Goal: Answer question/provide support

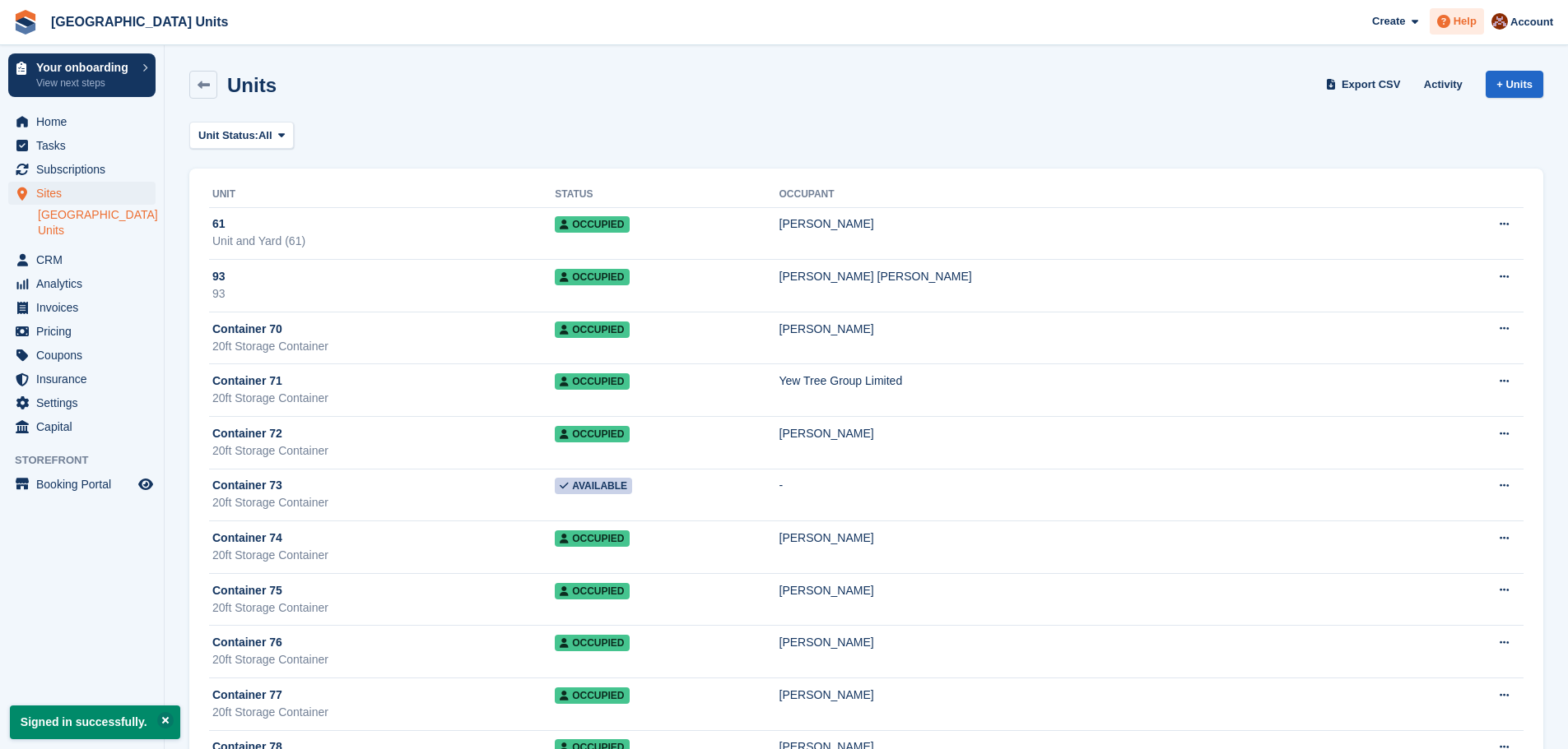
click at [1466, 23] on span "Help" at bounding box center [1464, 21] width 23 height 16
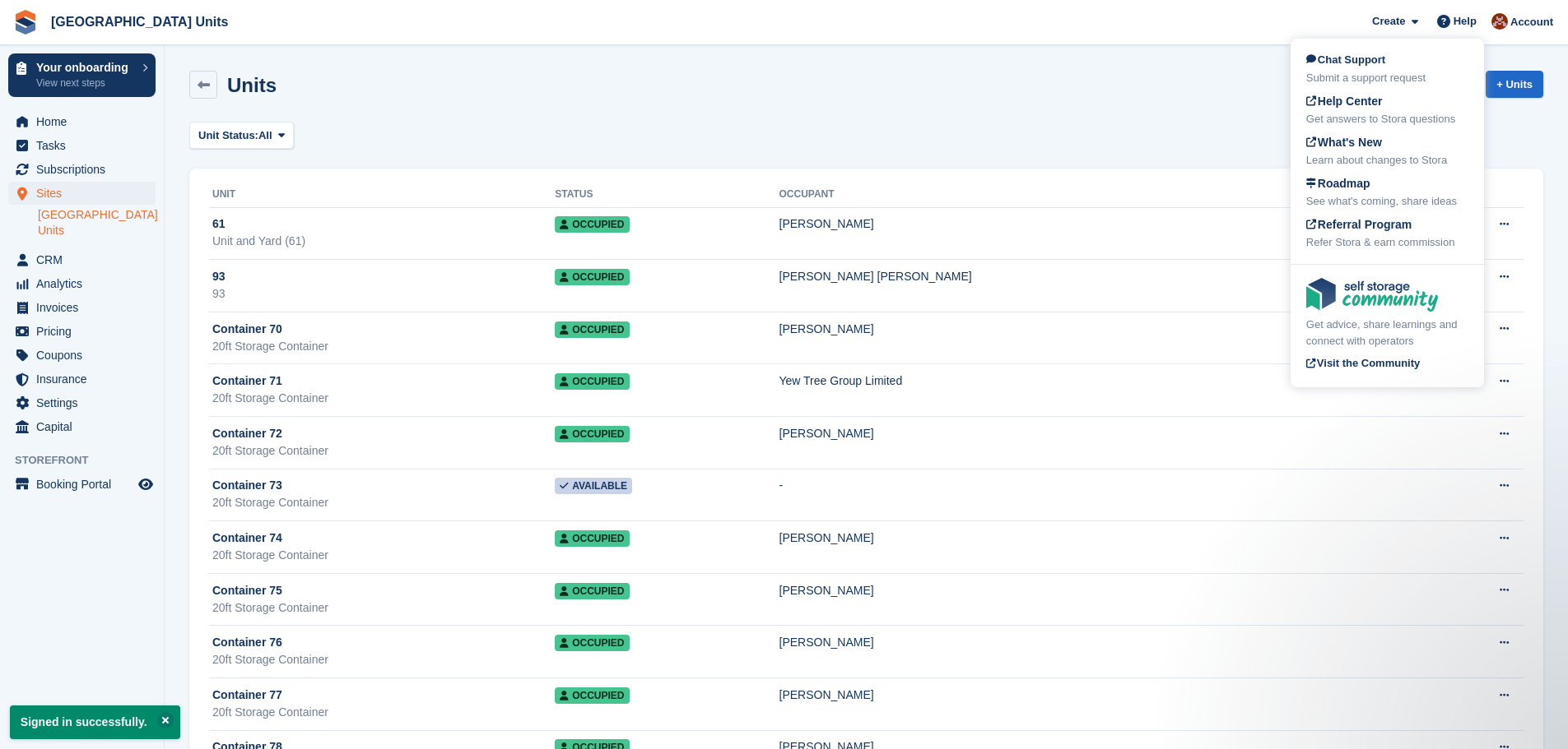
click at [1380, 70] on div "Submit a support request" at bounding box center [1387, 78] width 162 height 16
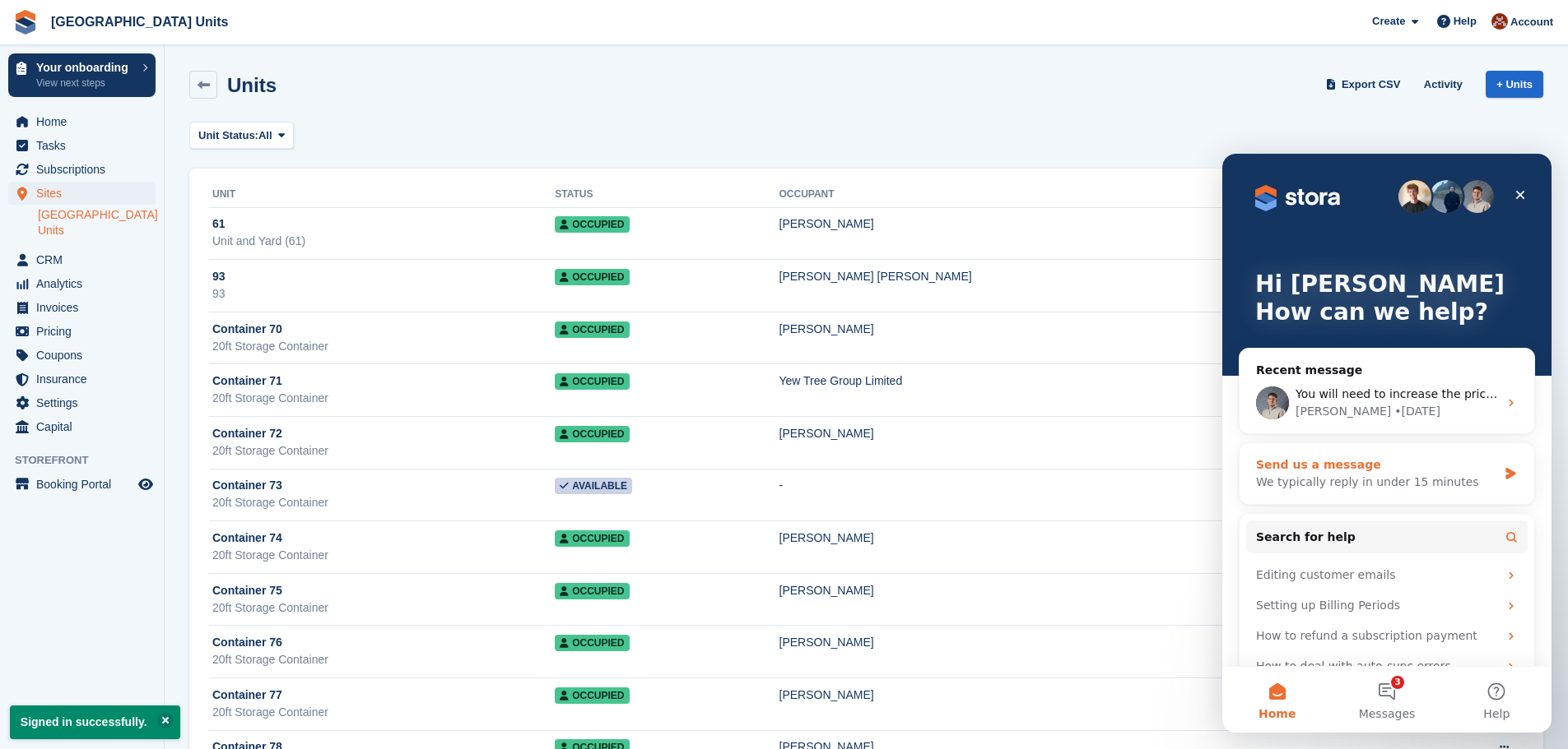
click at [1359, 477] on div "We typically reply in under 15 minutes" at bounding box center [1375, 482] width 241 height 17
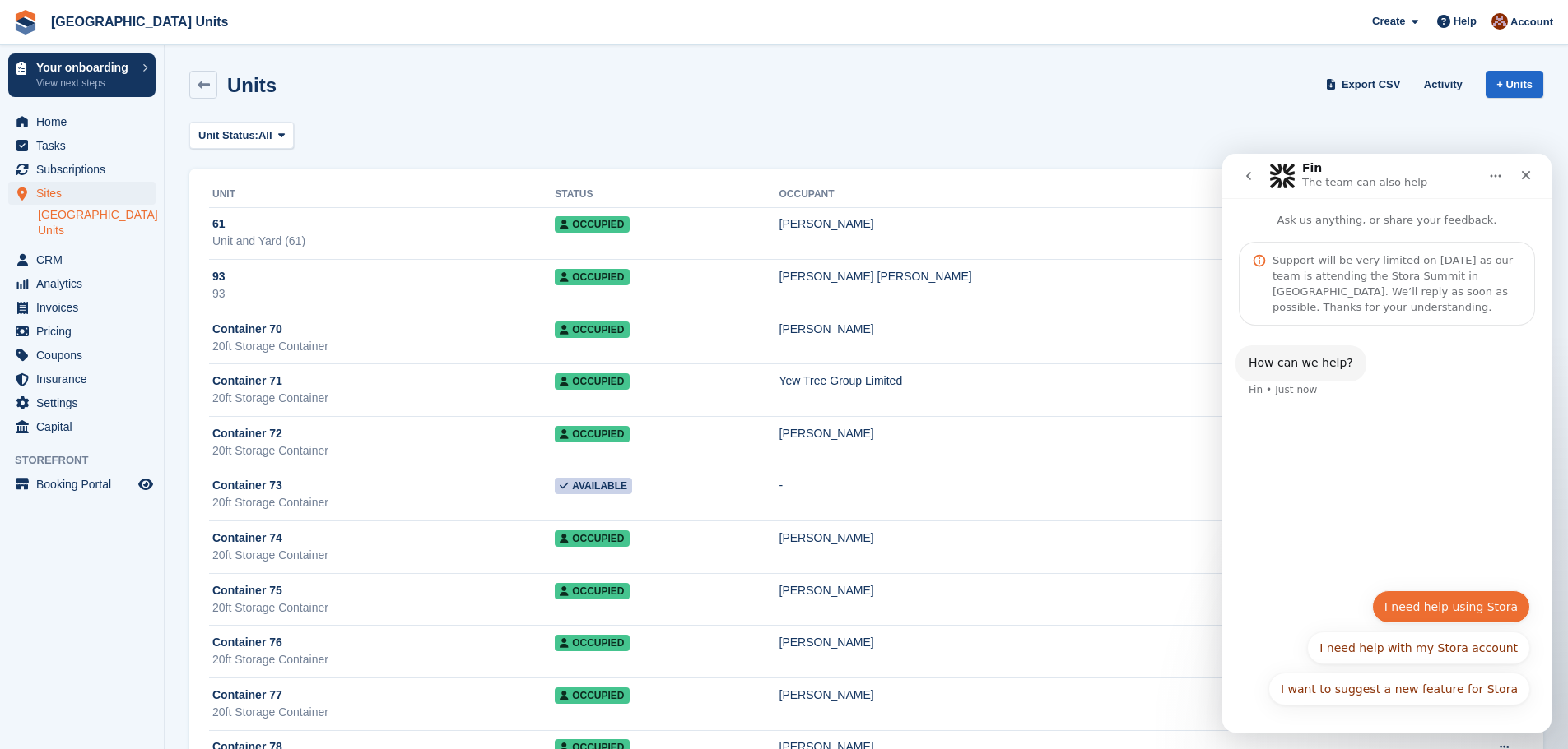
click at [1475, 611] on button "I need help using Stora" at bounding box center [1451, 606] width 158 height 33
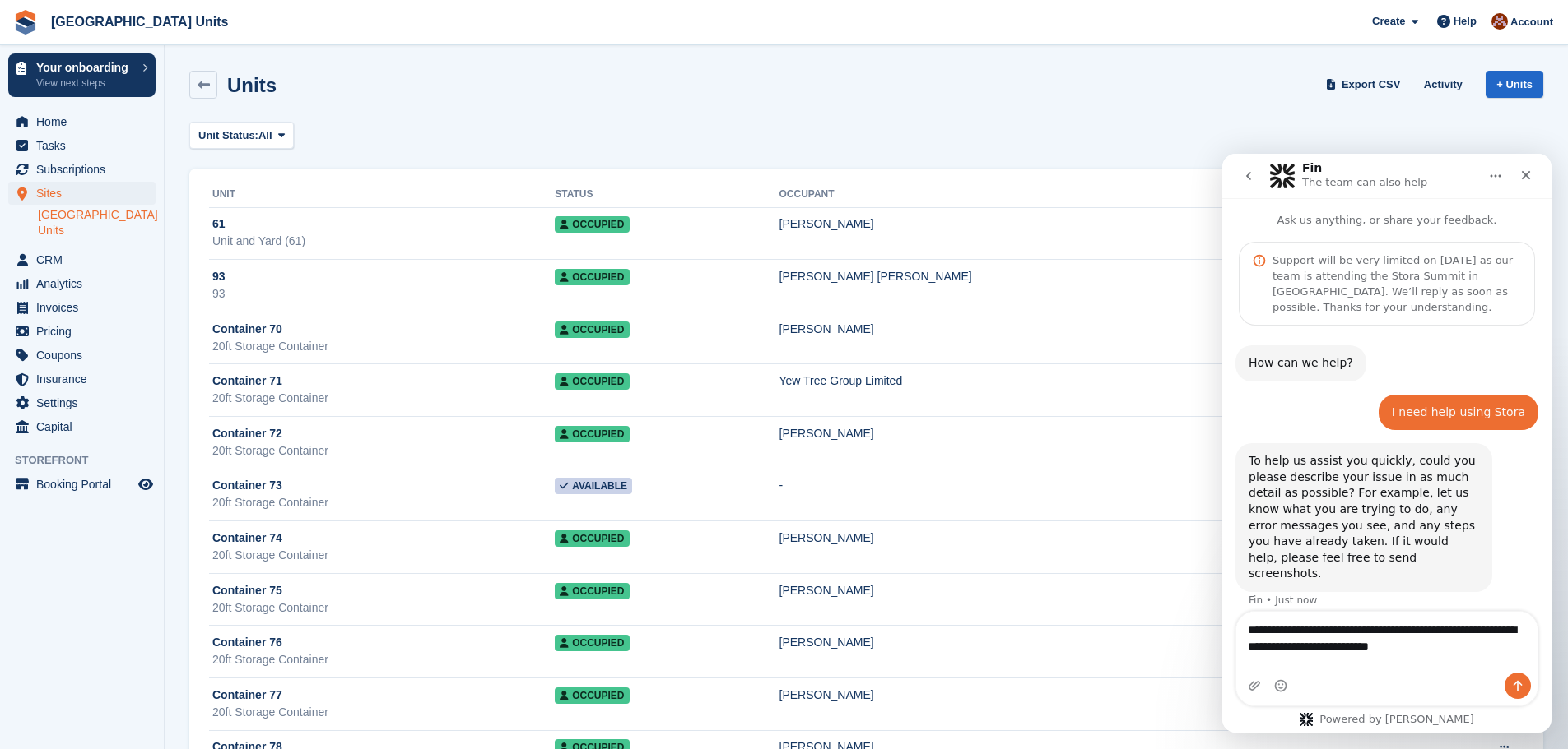
type textarea "**********"
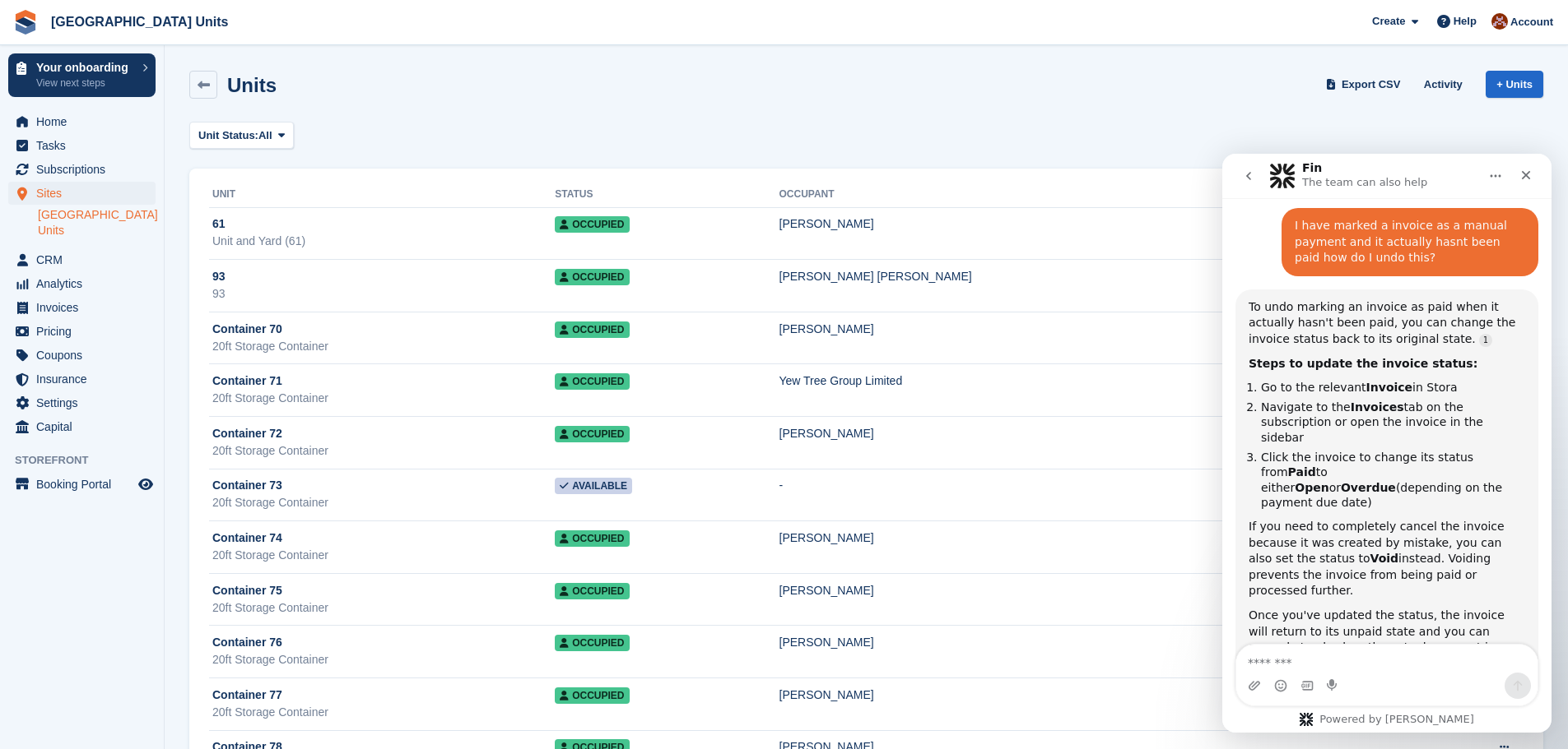
scroll to position [428, 0]
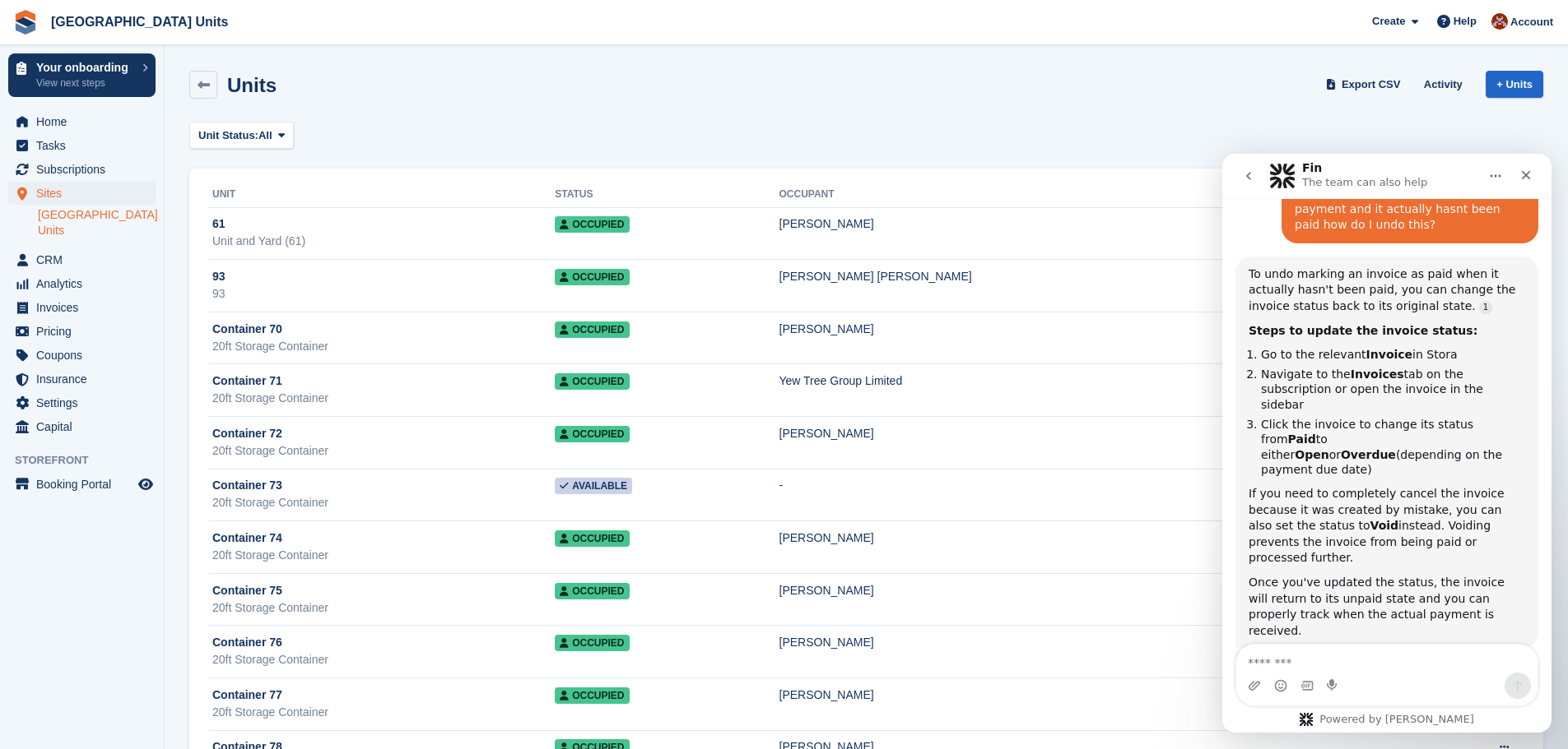
click at [1429, 655] on textarea "Message…" at bounding box center [1387, 658] width 302 height 28
type textarea "**********"
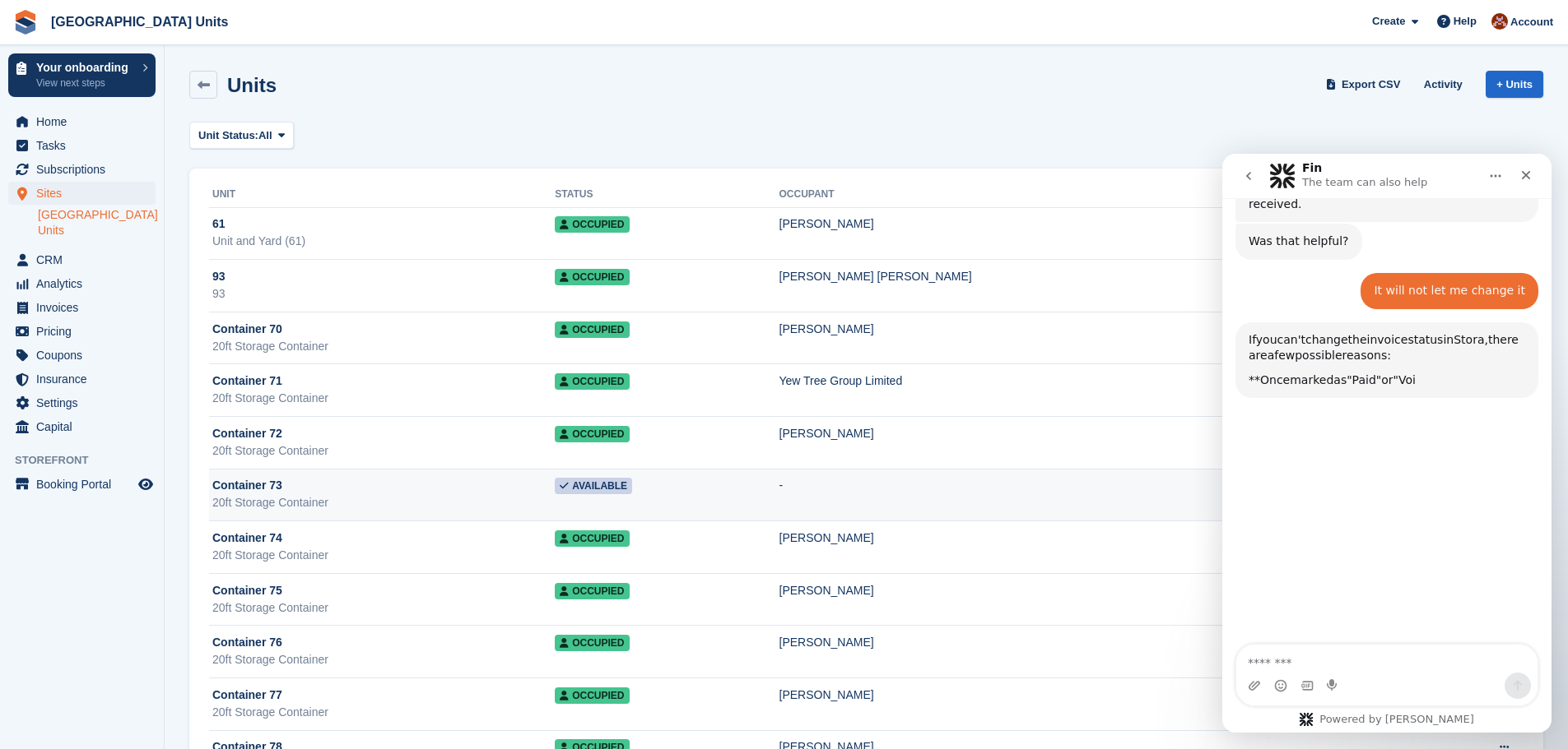
scroll to position [857, 0]
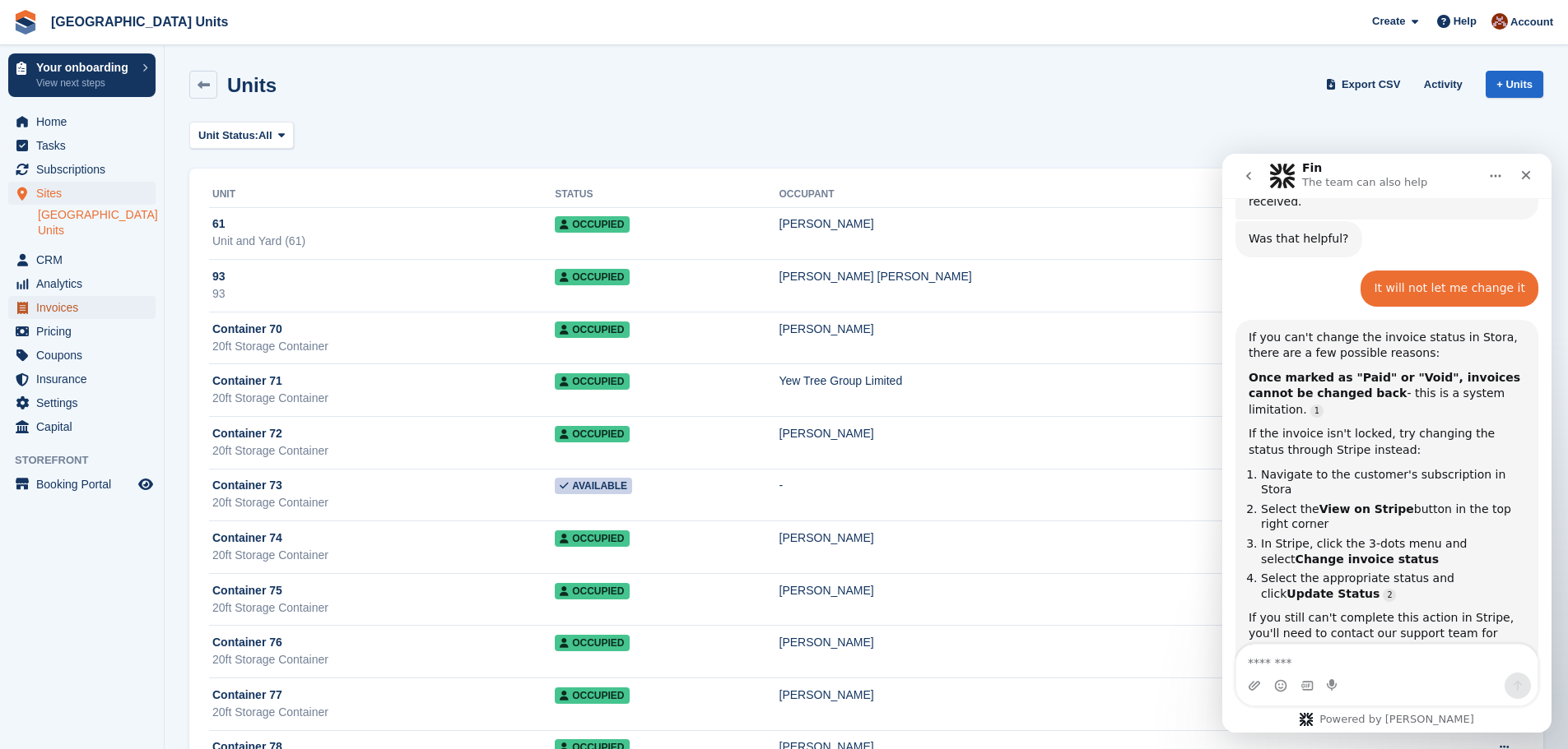
click at [58, 308] on span "Invoices" at bounding box center [85, 307] width 99 height 23
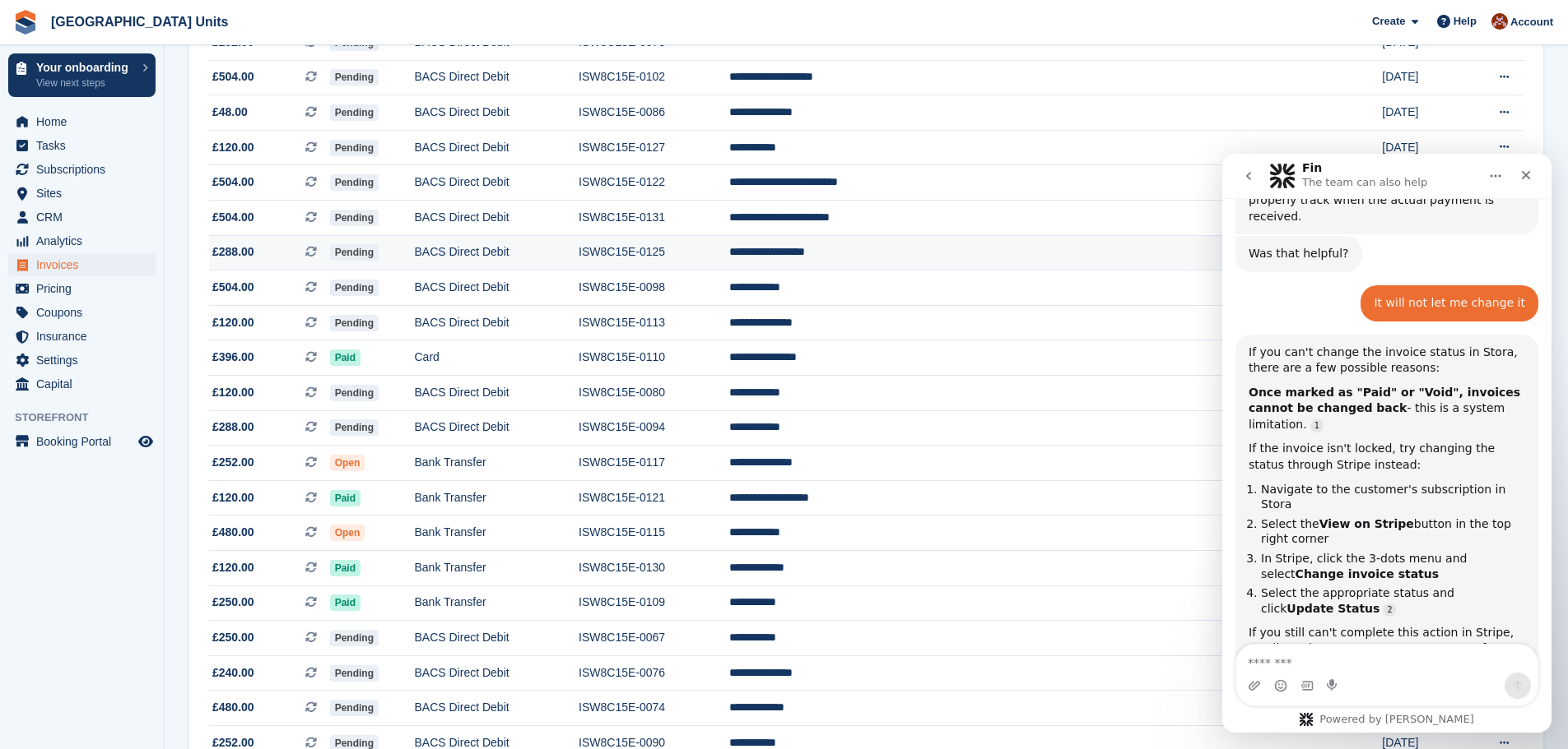
scroll to position [411, 0]
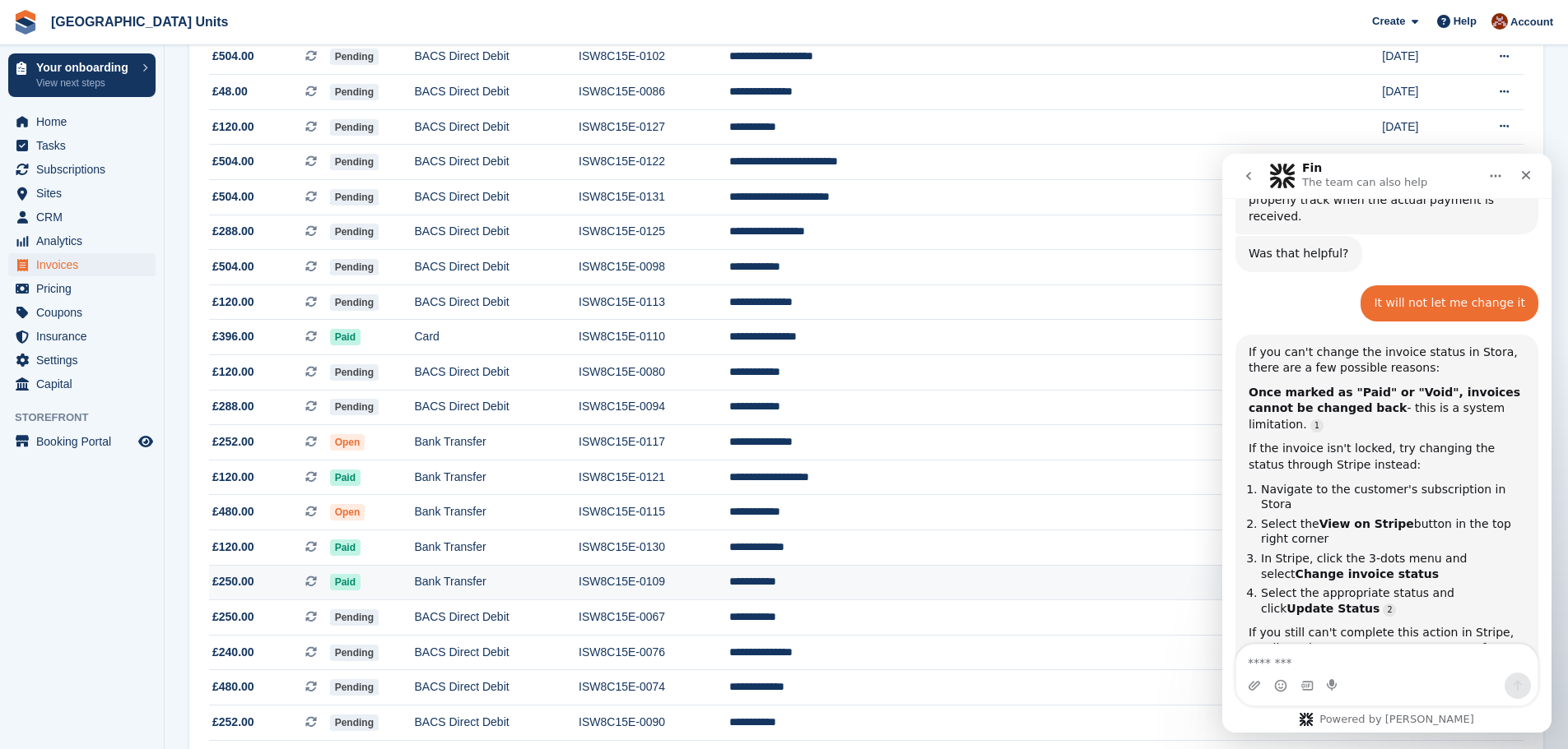
click at [975, 579] on td "**********" at bounding box center [1025, 582] width 590 height 35
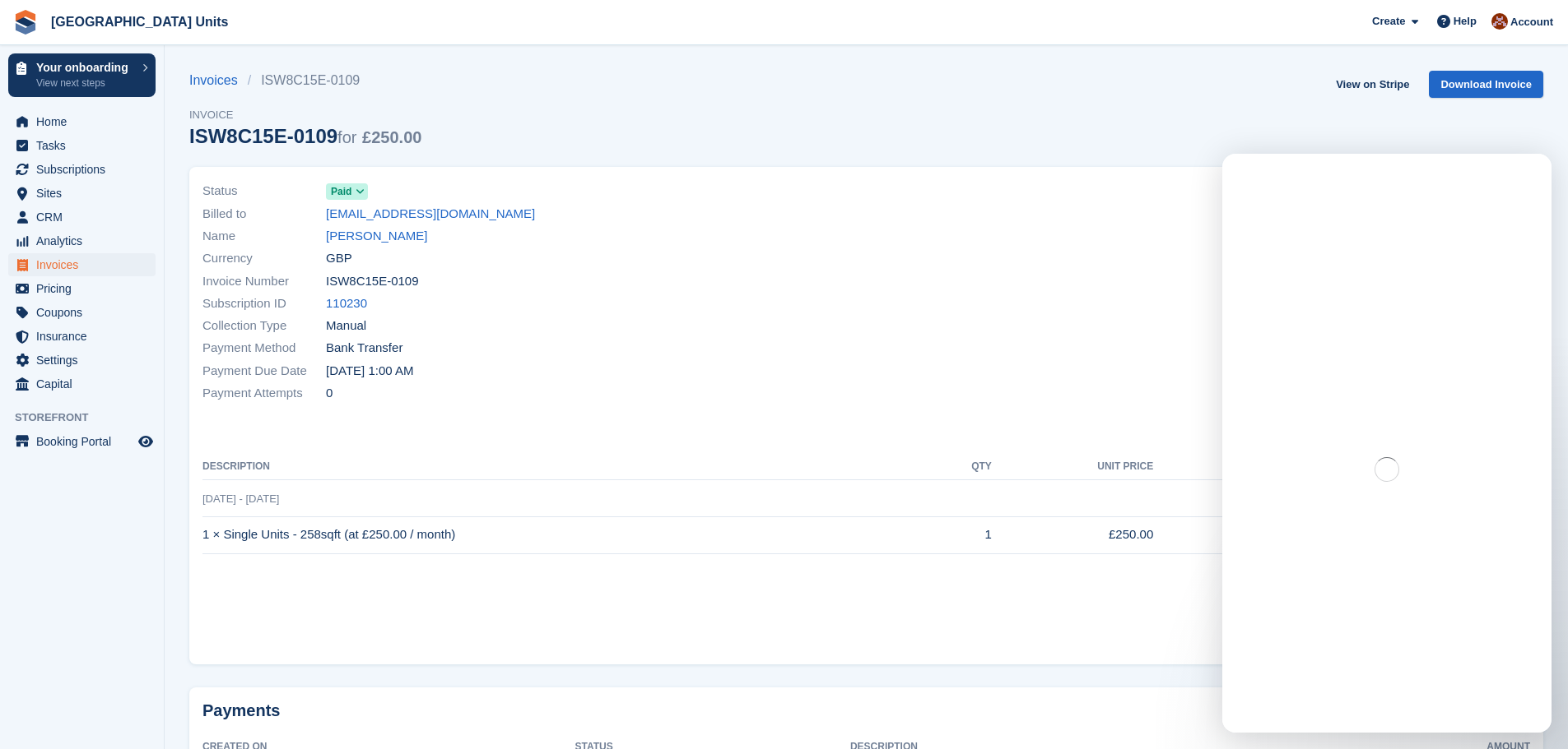
click at [344, 196] on span "Paid" at bounding box center [341, 192] width 21 height 15
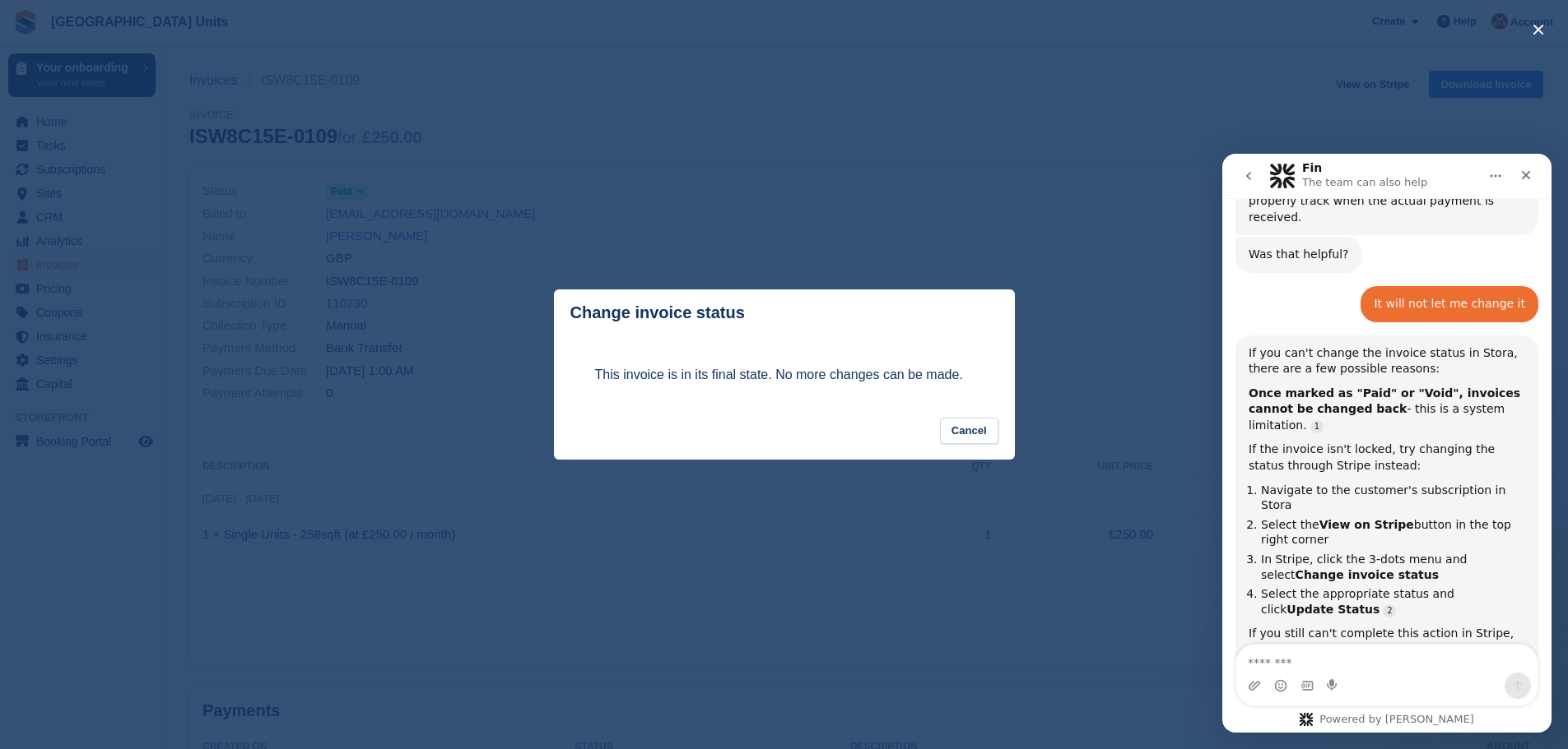
scroll to position [844, 0]
click at [1376, 672] on textarea "Message…" at bounding box center [1387, 658] width 302 height 28
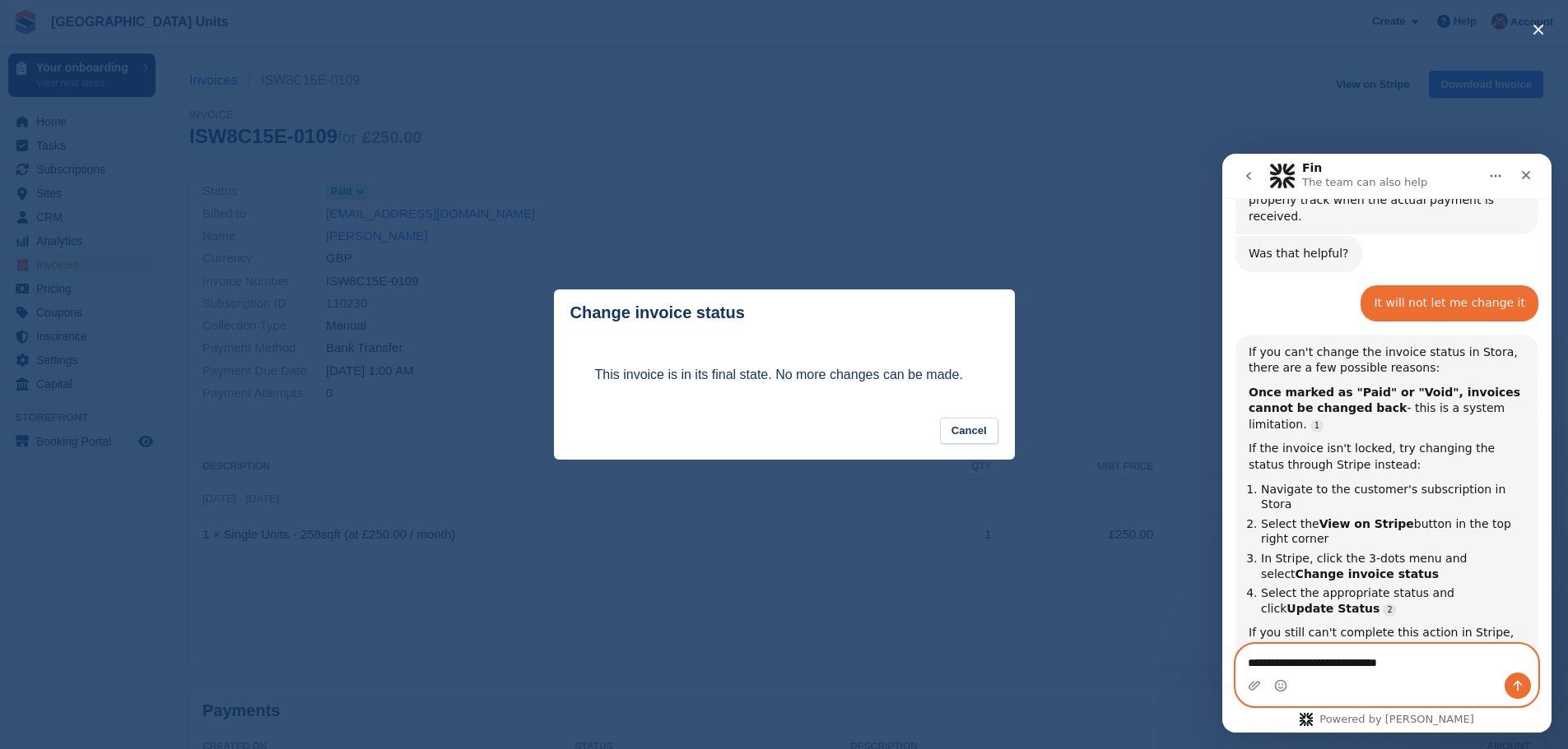
type textarea "**********"
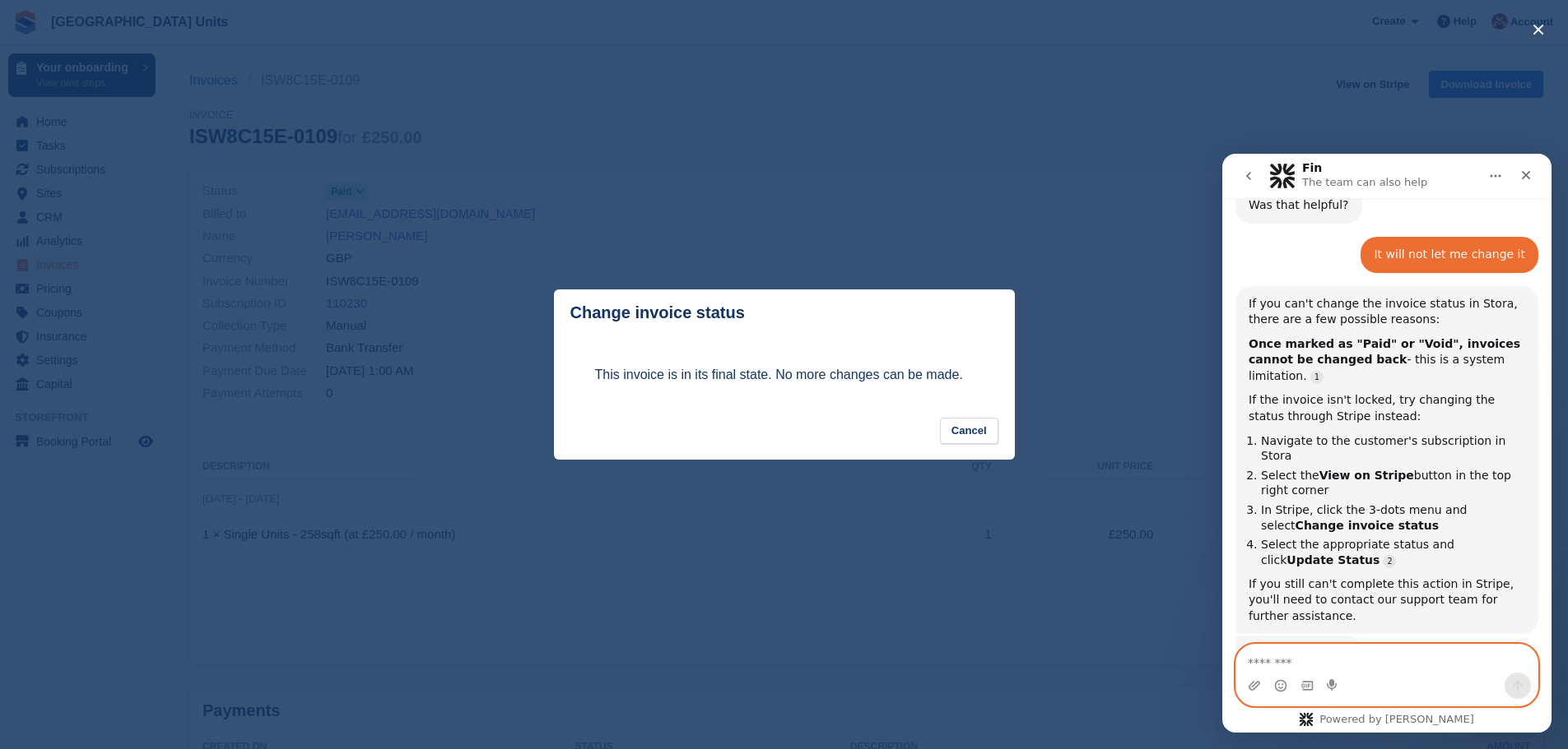
scroll to position [947, 0]
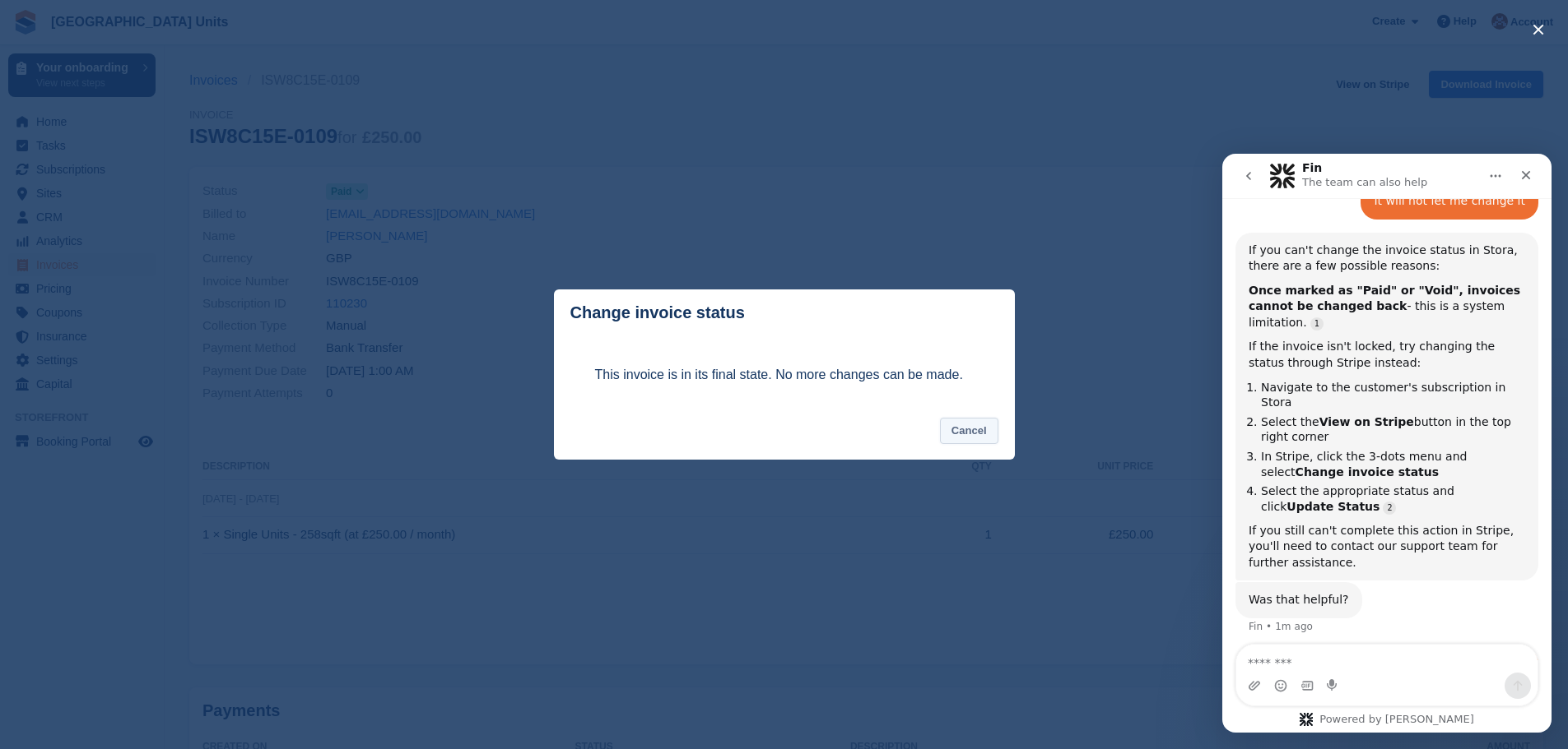
click at [968, 440] on button "Cancel" at bounding box center [969, 431] width 58 height 27
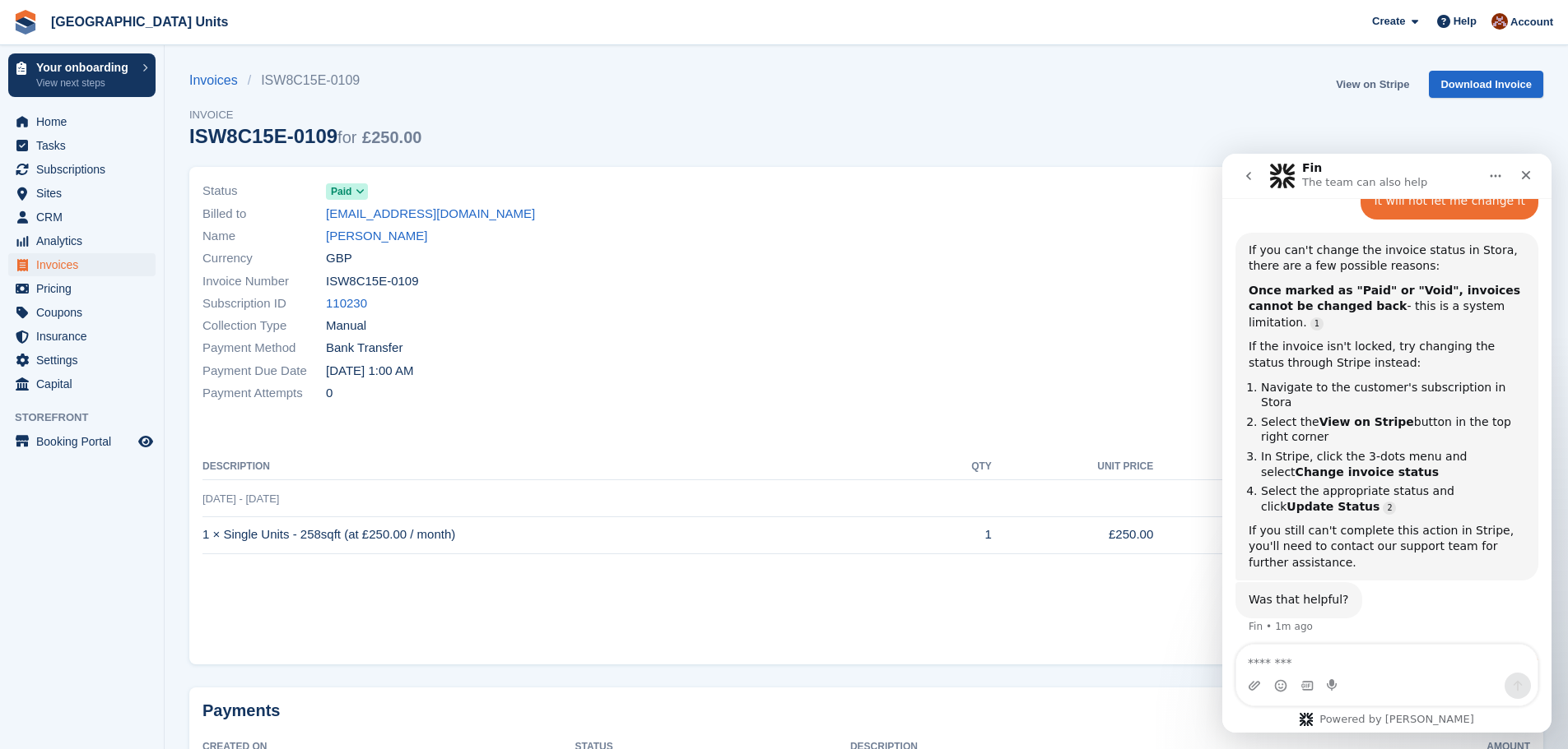
click at [1374, 92] on link "View on Stripe" at bounding box center [1372, 84] width 86 height 27
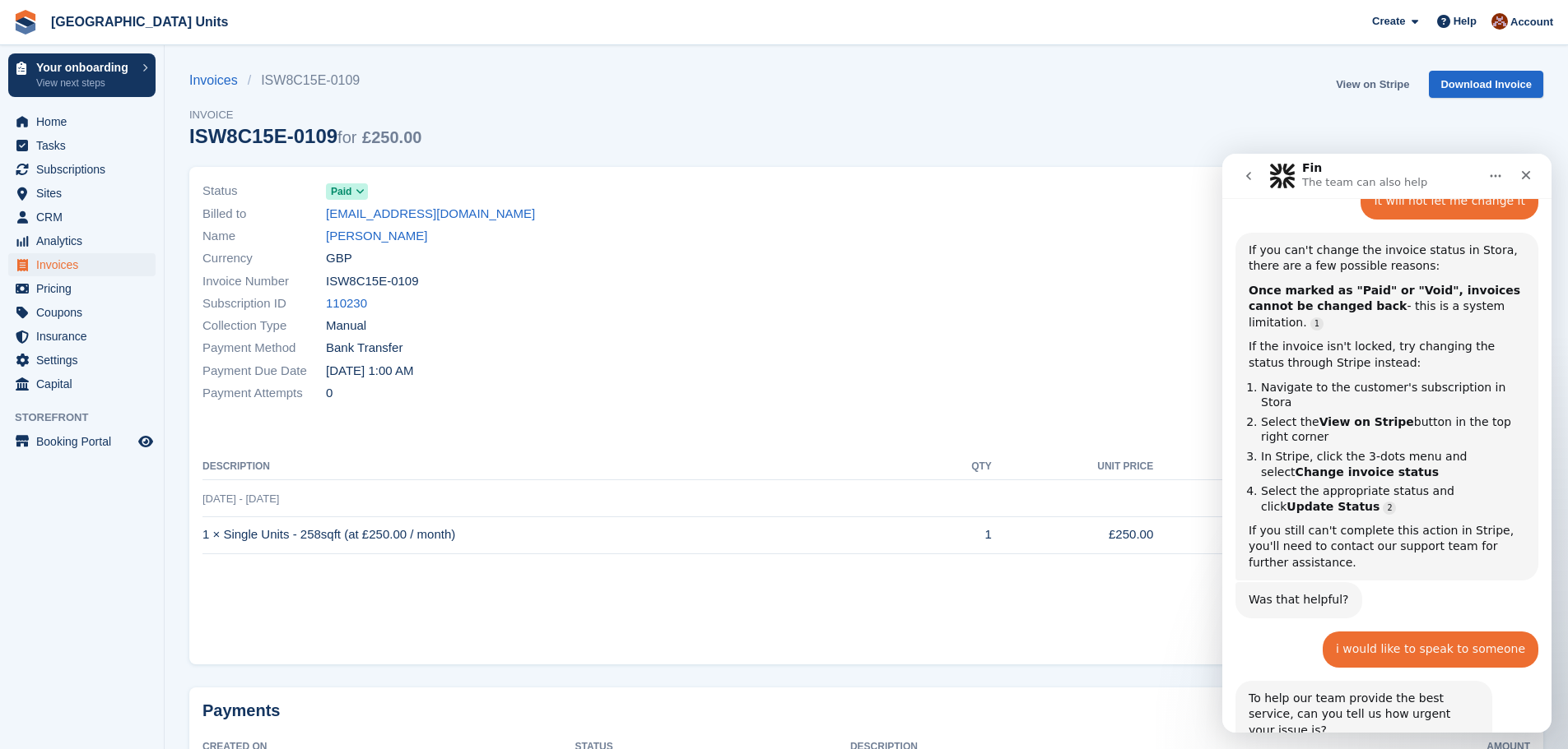
scroll to position [1038, 0]
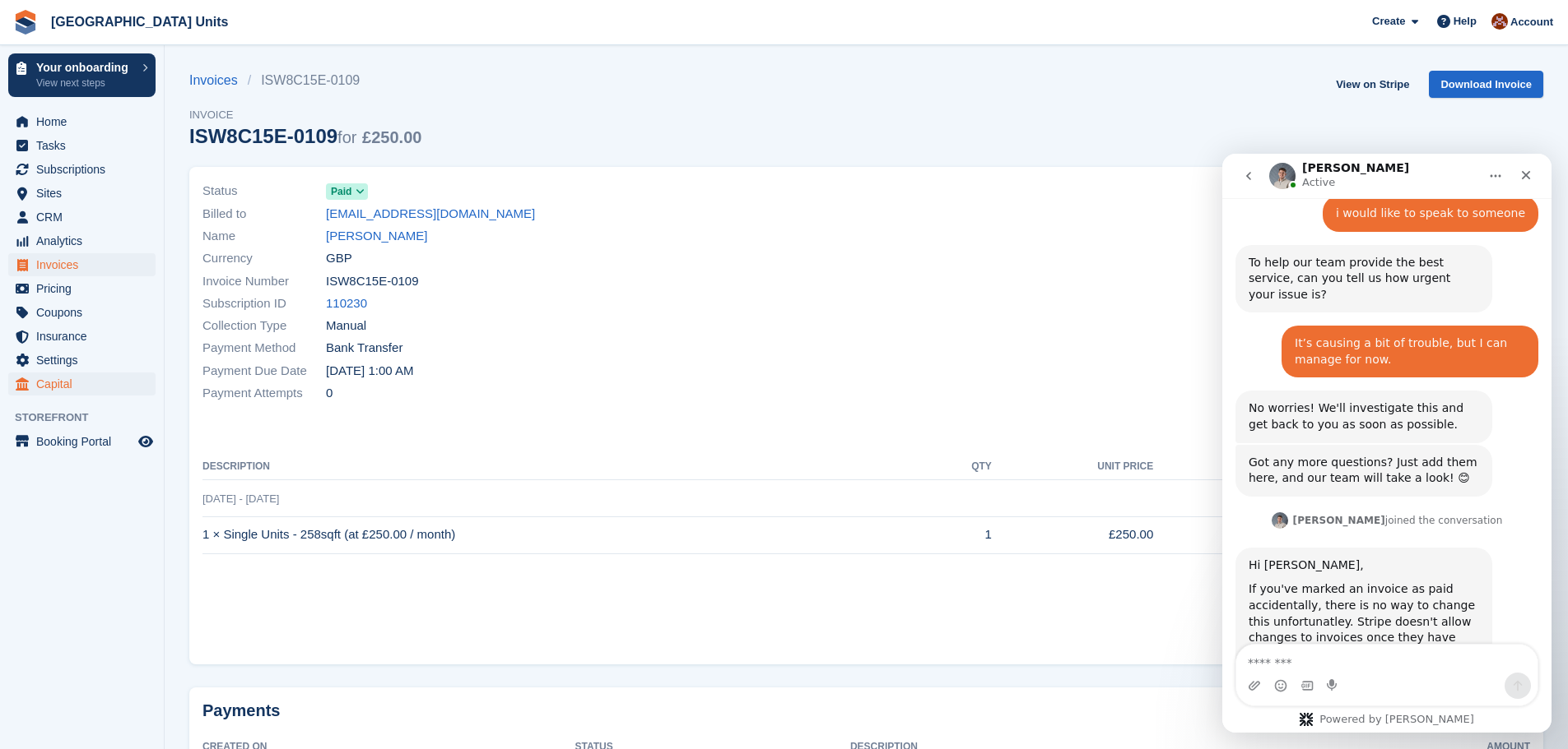
scroll to position [125, 0]
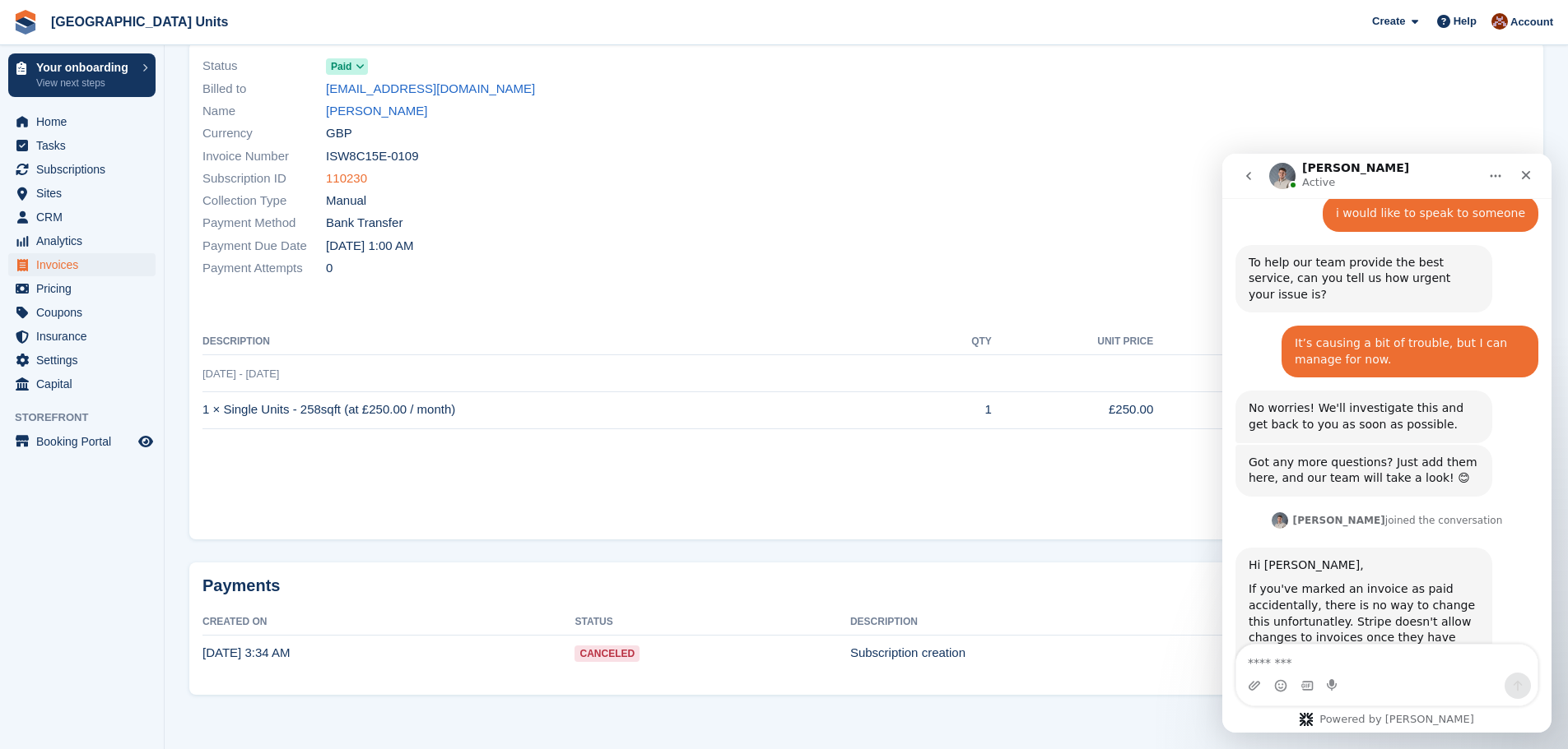
click at [346, 180] on link "110230" at bounding box center [346, 179] width 41 height 19
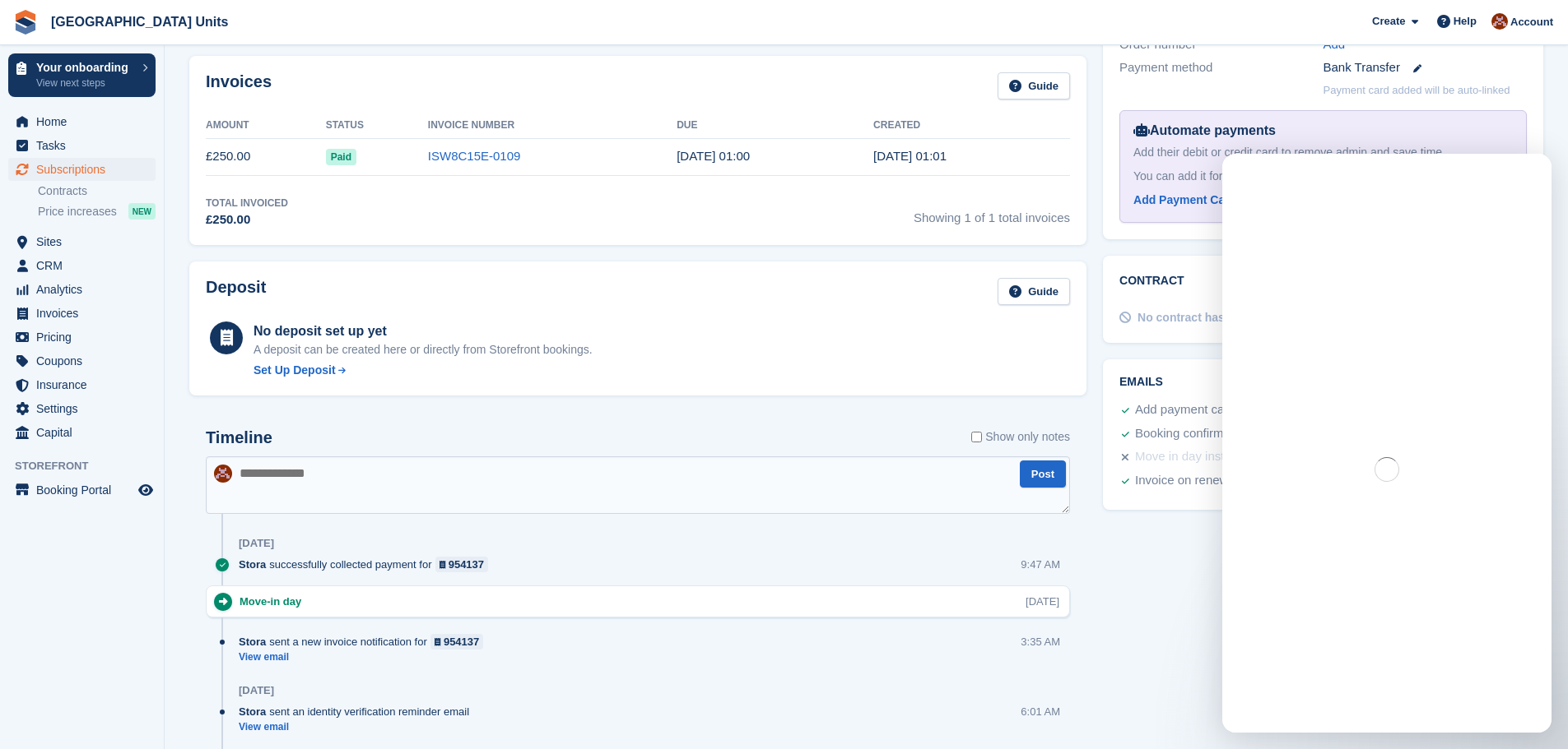
scroll to position [494, 0]
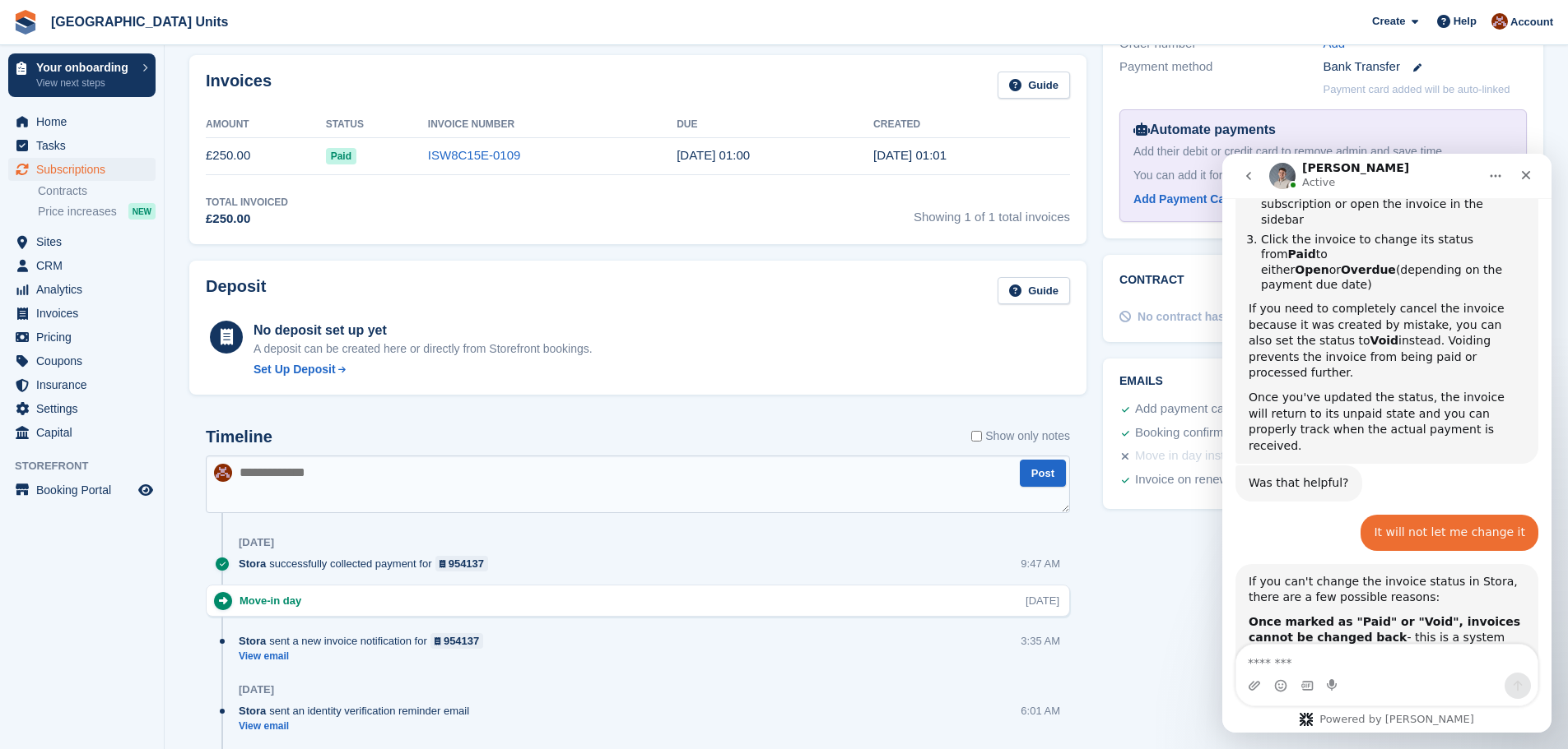
click at [369, 477] on textarea at bounding box center [637, 484] width 864 height 57
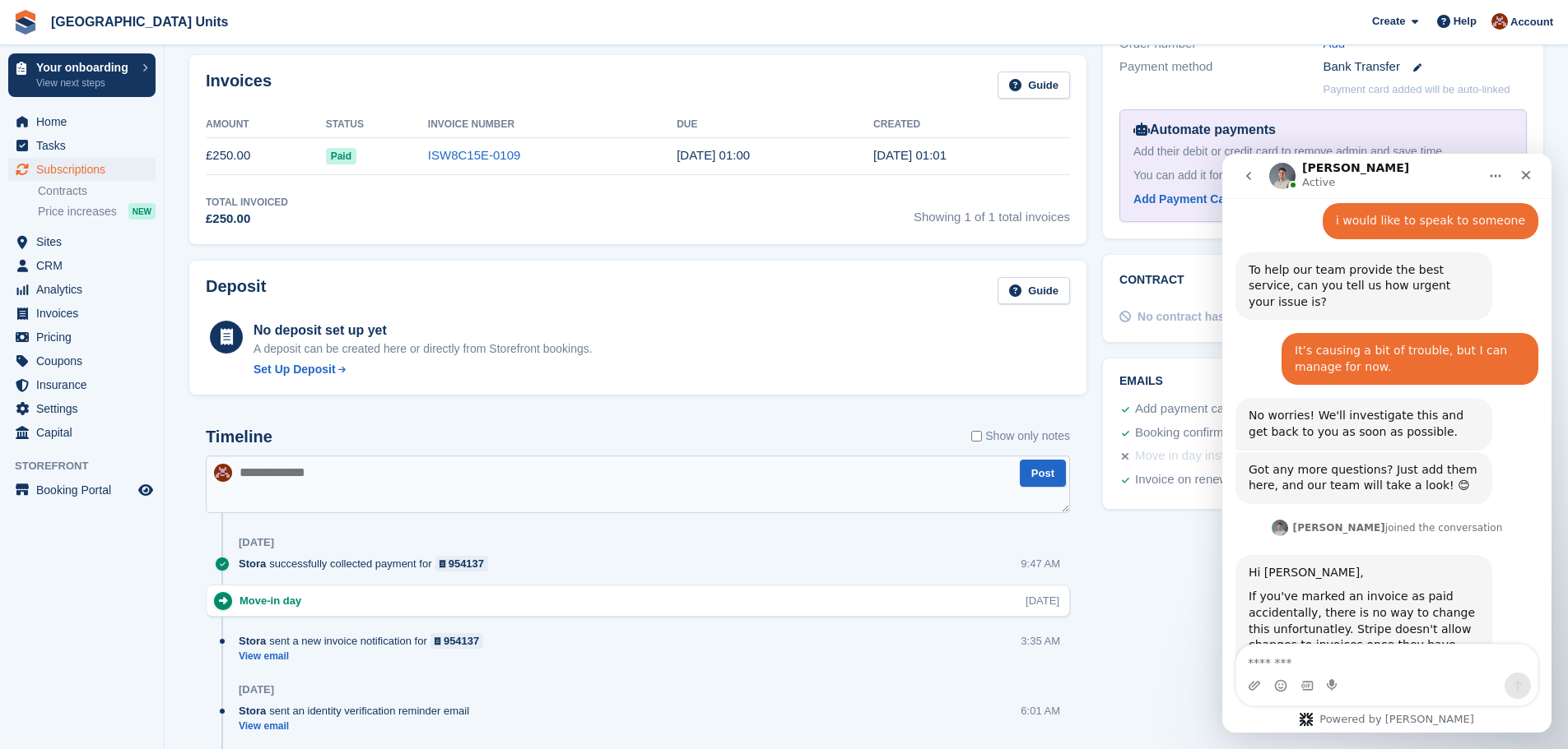
scroll to position [1383, 0]
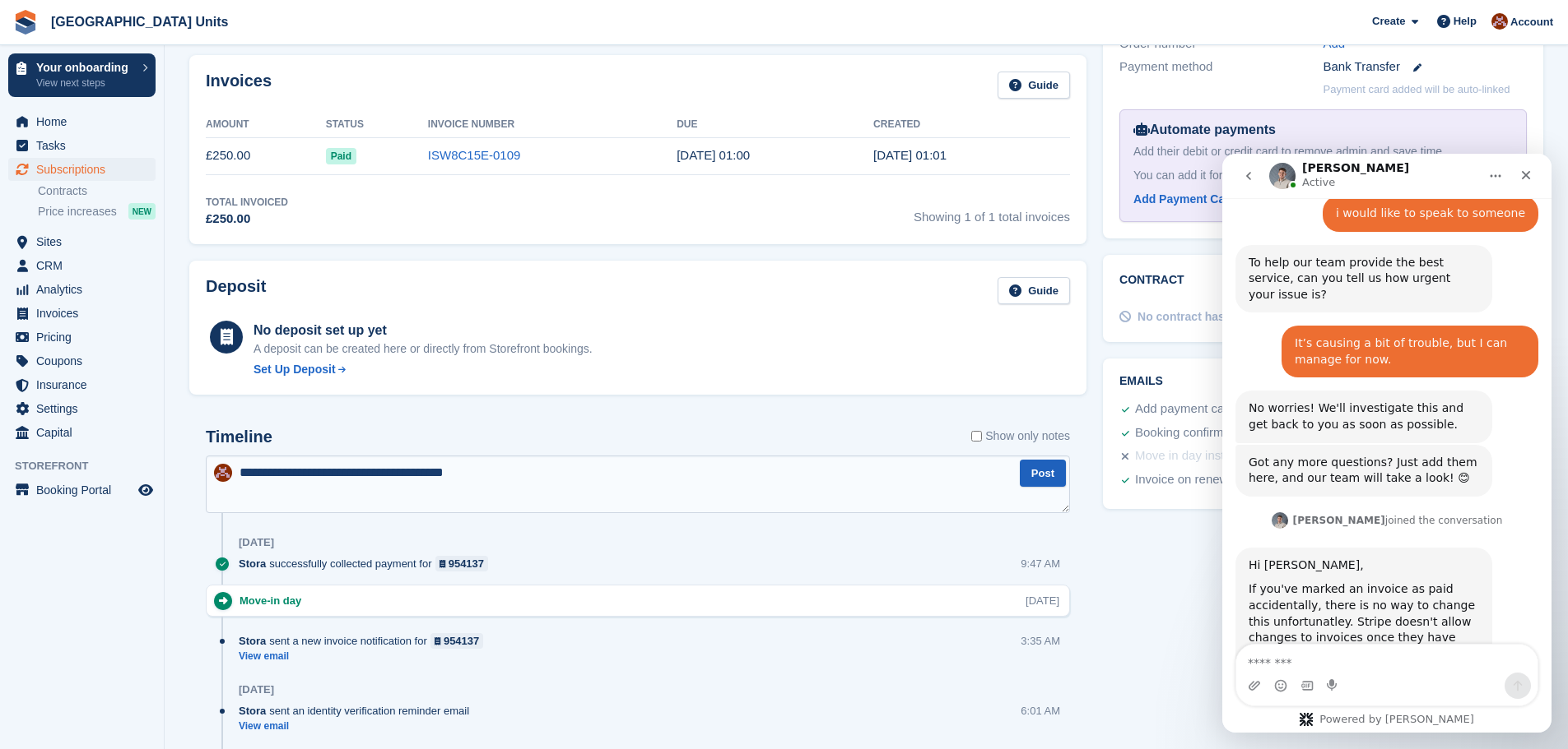
type textarea "**********"
click at [1044, 470] on button "Post" at bounding box center [1042, 473] width 46 height 27
